Goal: Navigation & Orientation: Find specific page/section

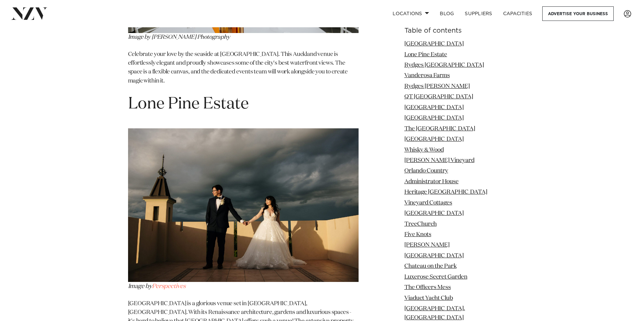
scroll to position [1011, 0]
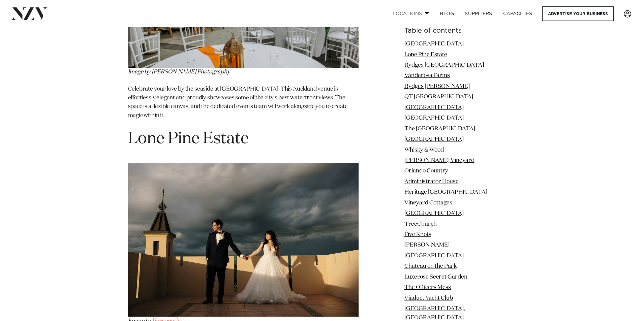
click at [423, 14] on link "Locations" at bounding box center [410, 13] width 47 height 14
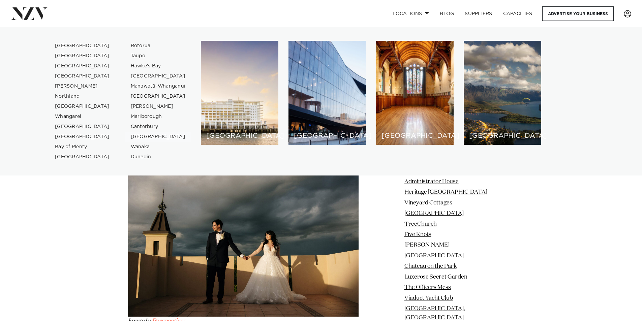
click at [145, 136] on link "[GEOGRAPHIC_DATA]" at bounding box center [158, 137] width 66 height 10
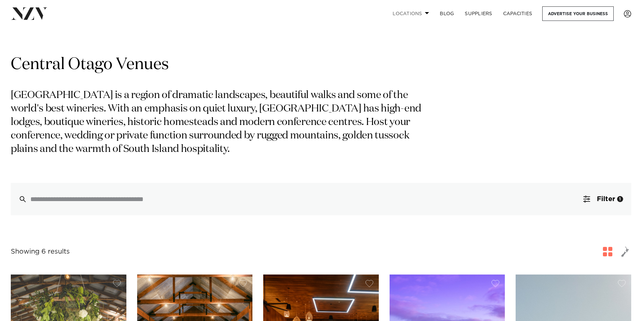
click at [427, 13] on span at bounding box center [427, 13] width 4 height 2
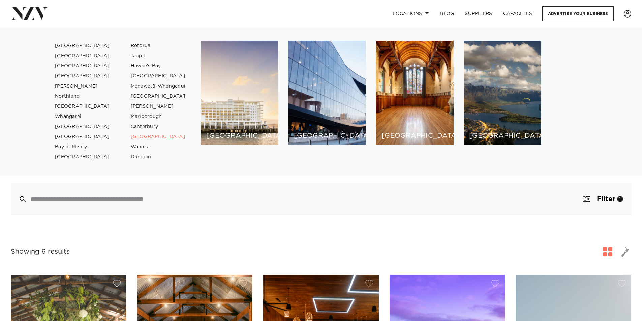
click at [144, 146] on link "Wanaka" at bounding box center [158, 147] width 66 height 10
